Goal: Navigation & Orientation: Find specific page/section

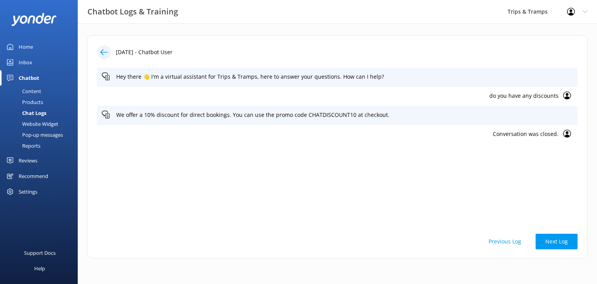
click at [30, 75] on div "Chatbot" at bounding box center [29, 78] width 21 height 16
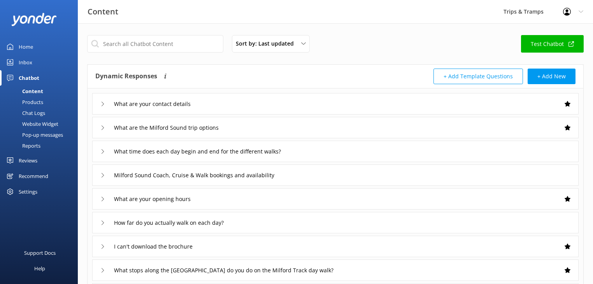
click at [37, 112] on div "Chat Logs" at bounding box center [25, 112] width 40 height 11
